Goal: Find specific page/section: Find specific page/section

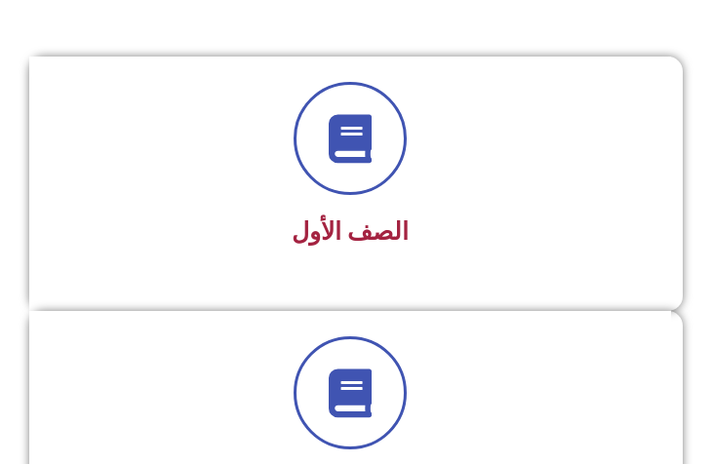
scroll to position [508, 0]
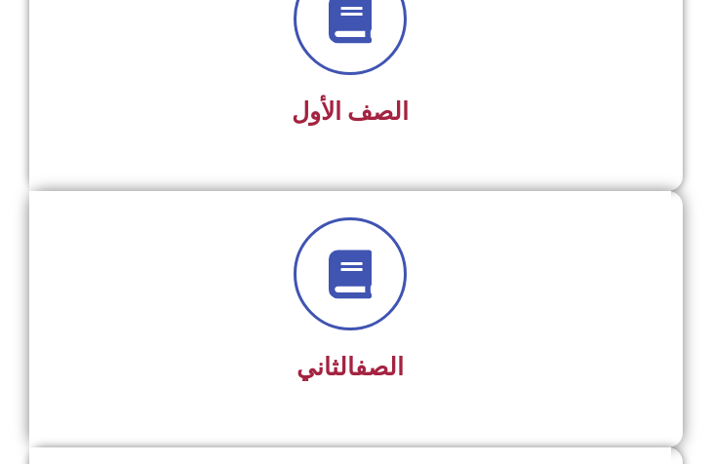
click at [384, 367] on link "الصف" at bounding box center [379, 367] width 49 height 28
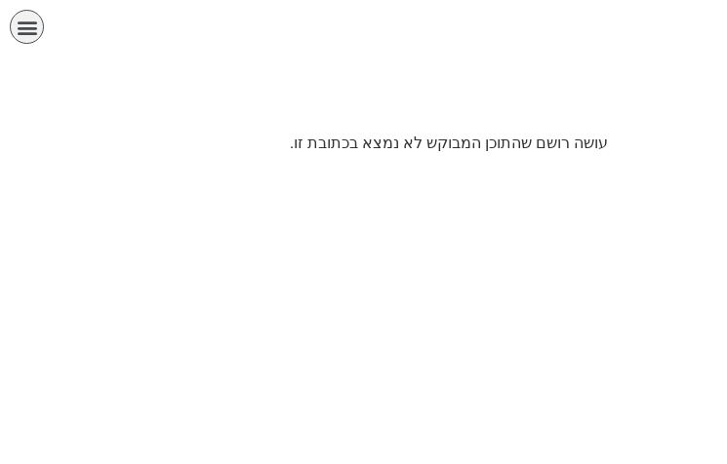
click at [34, 33] on icon "כפתור פתיחת תפריט" at bounding box center [27, 27] width 21 height 21
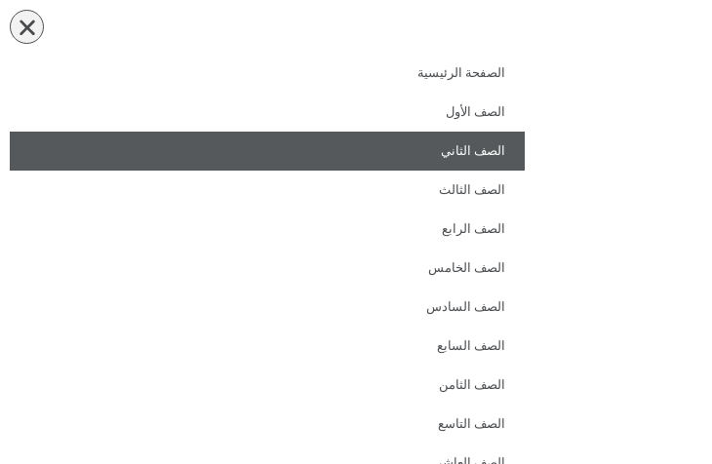
click at [488, 146] on link "الصف الثاني" at bounding box center [267, 151] width 515 height 39
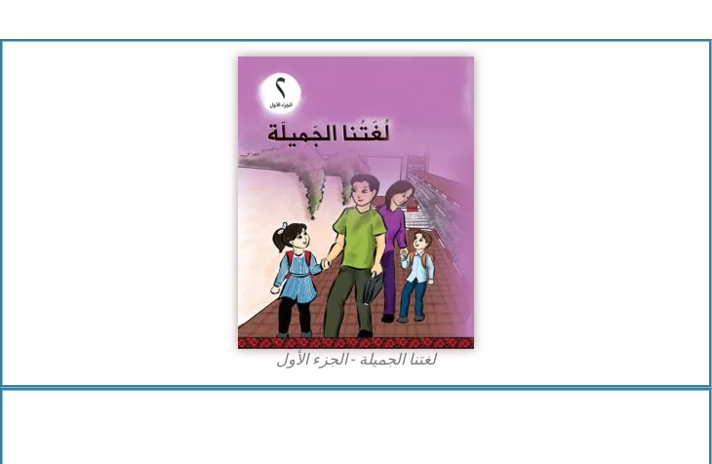
scroll to position [301, 0]
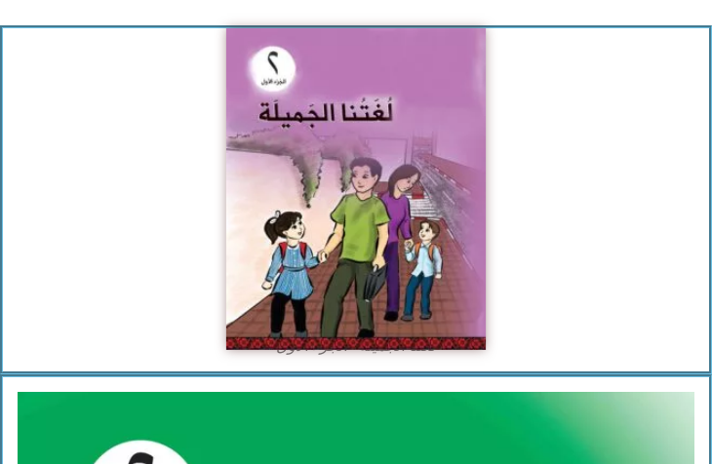
click at [334, 122] on img at bounding box center [355, 189] width 259 height 322
